Goal: Information Seeking & Learning: Learn about a topic

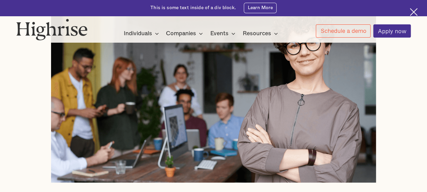
scroll to position [264, 0]
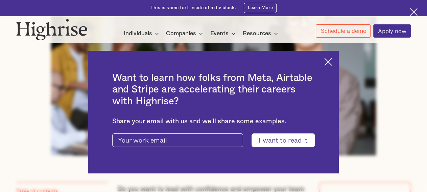
click at [332, 60] on img at bounding box center [328, 62] width 8 height 8
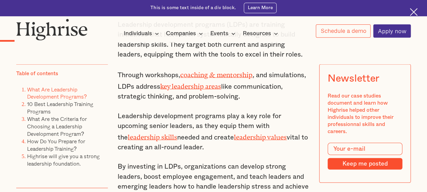
scroll to position [650, 0]
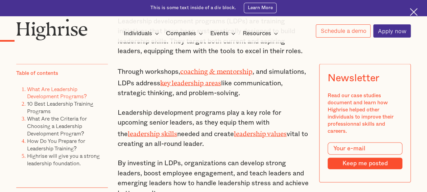
click at [141, 132] on link "leadership skills" at bounding box center [152, 132] width 49 height 4
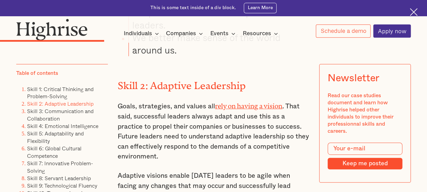
scroll to position [1353, 0]
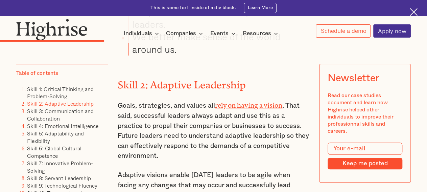
click at [144, 137] on p "Goals, strategies, and values all rely on having a vision . That said, successf…" at bounding box center [214, 129] width 192 height 61
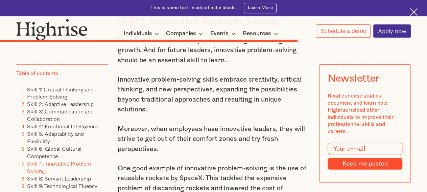
scroll to position [3303, 0]
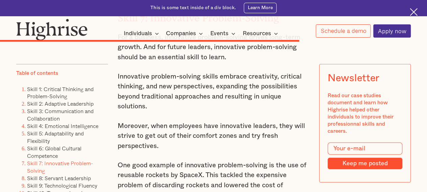
click at [144, 160] on p "One good example of innovative problem-solving is the use of reusable rockets b…" at bounding box center [214, 185] width 192 height 50
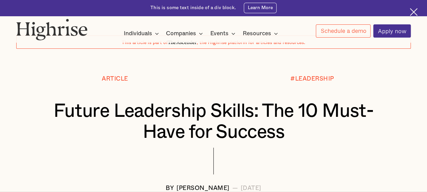
scroll to position [0, 0]
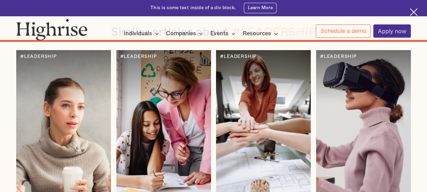
scroll to position [6114, 0]
